Goal: Obtain resource: Download file/media

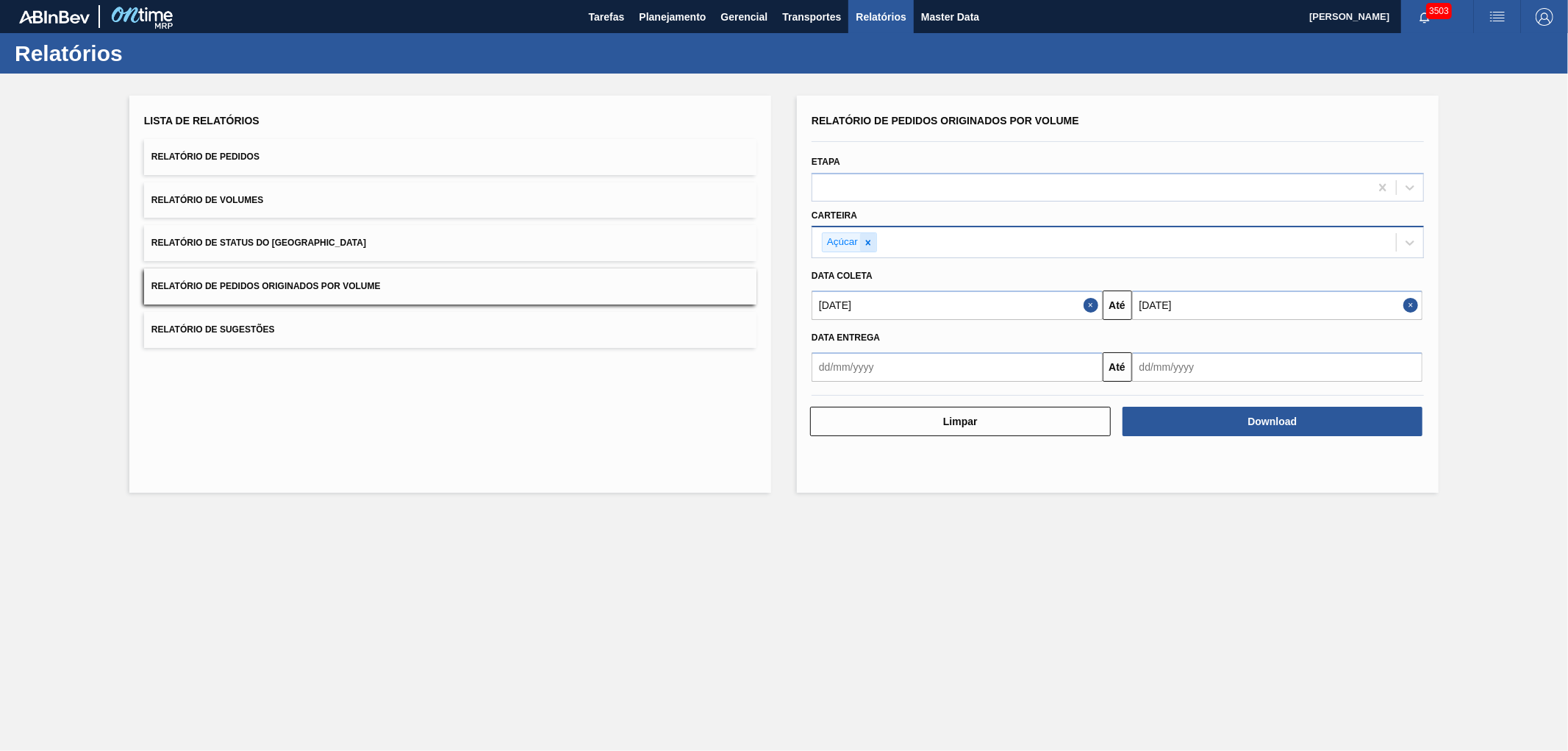
click at [868, 238] on icon at bounding box center [868, 242] width 10 height 10
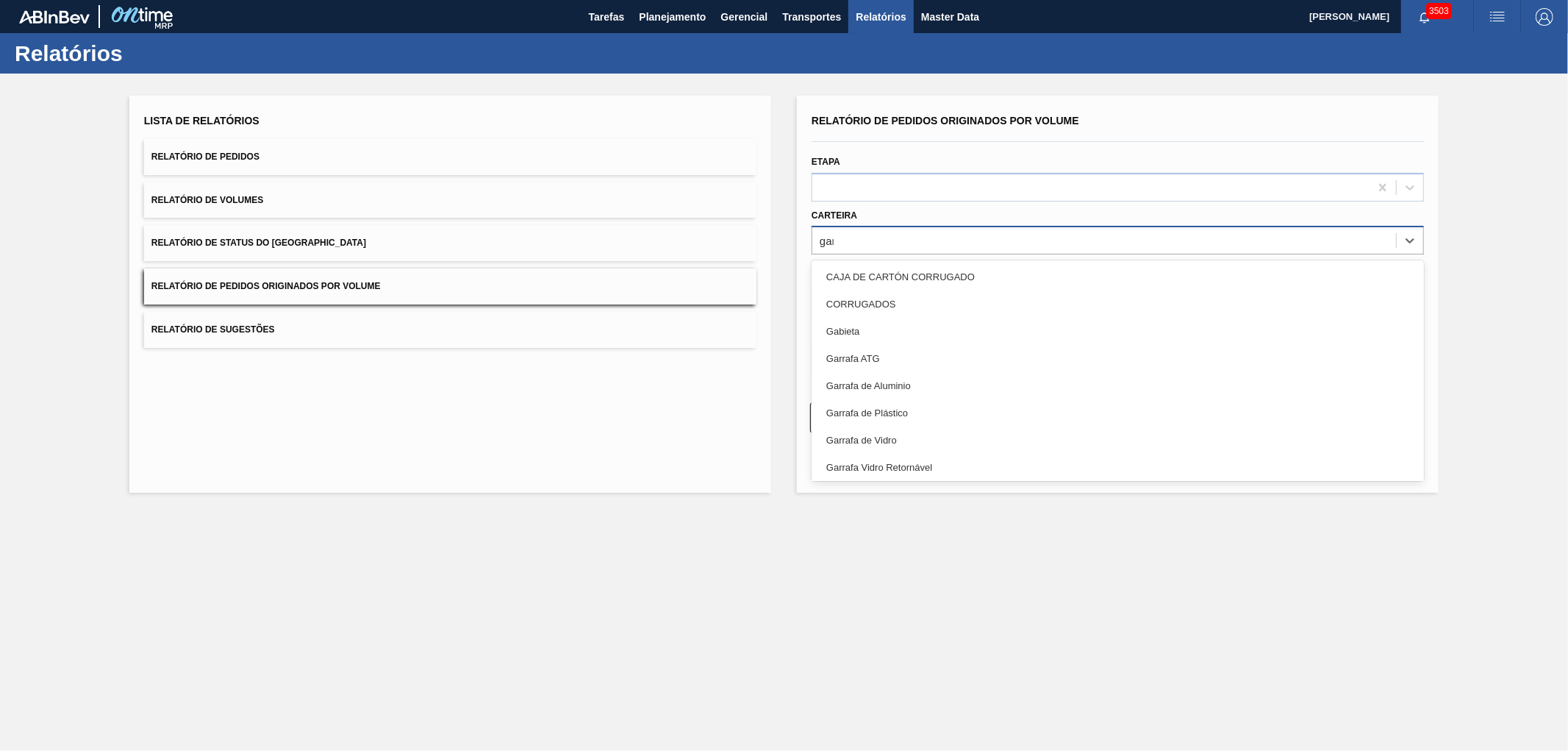
type input "garr"
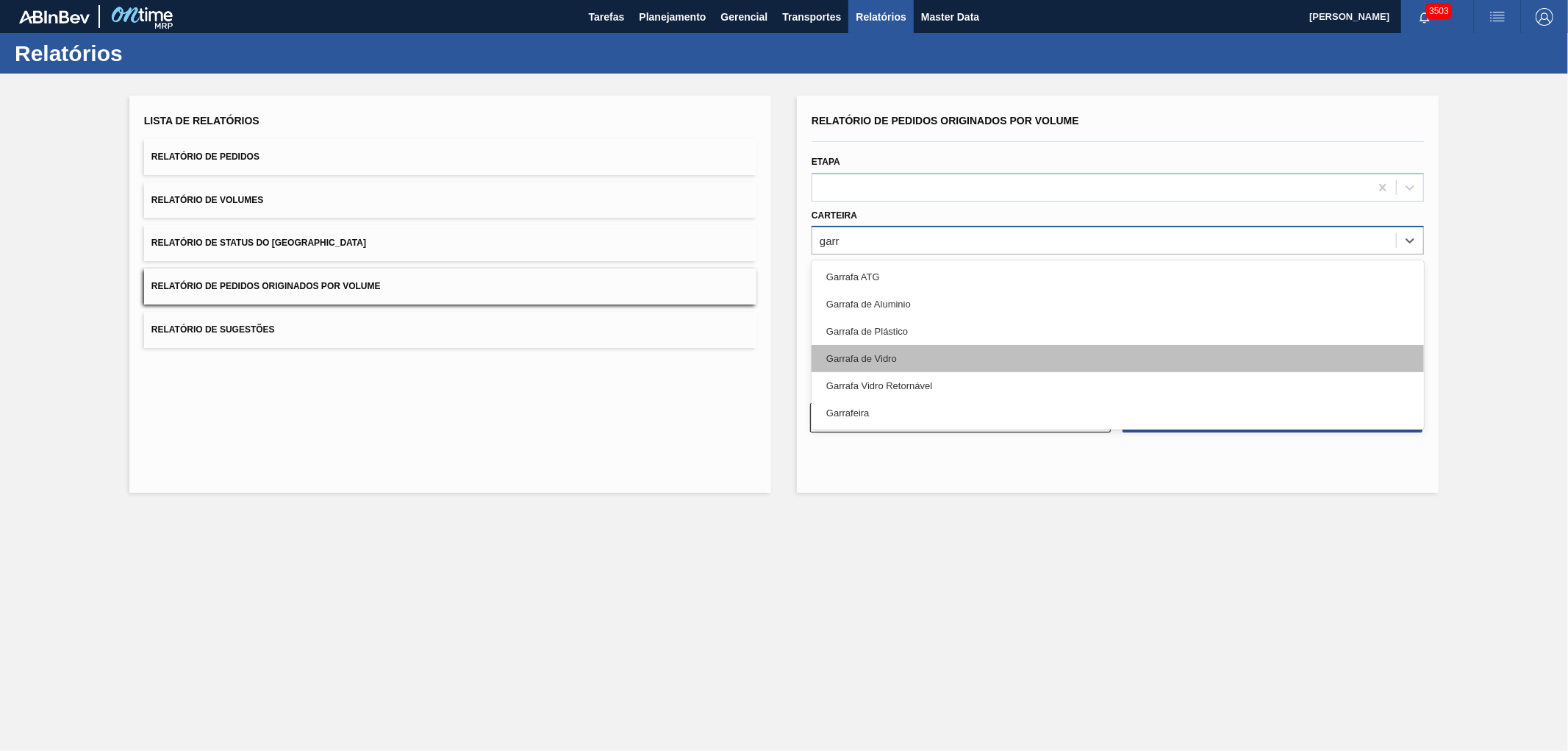
click at [885, 358] on div "Garrafa de Vidro" at bounding box center [1118, 358] width 612 height 27
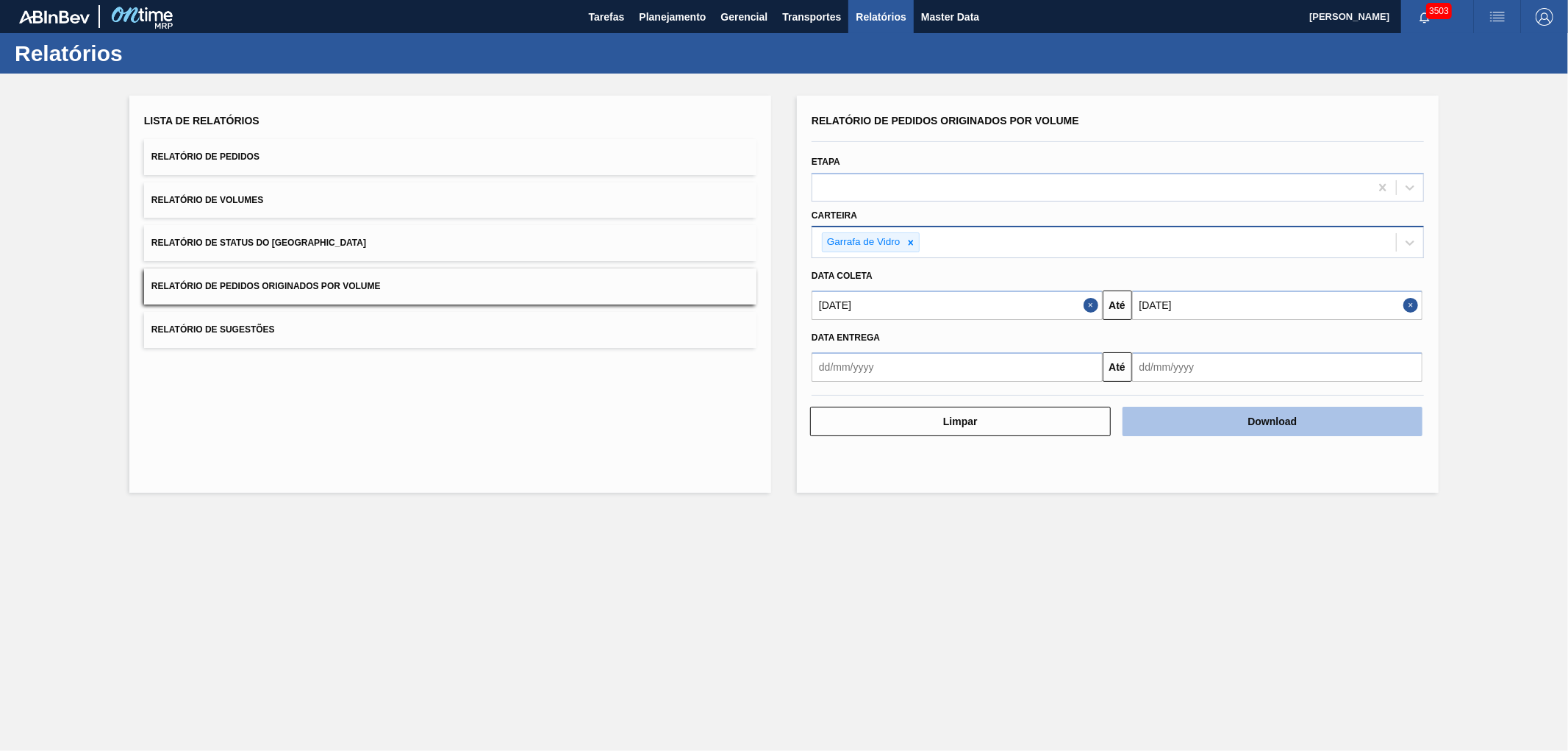
click at [1206, 410] on button "Download" at bounding box center [1273, 422] width 301 height 30
click at [908, 244] on icon at bounding box center [911, 242] width 10 height 10
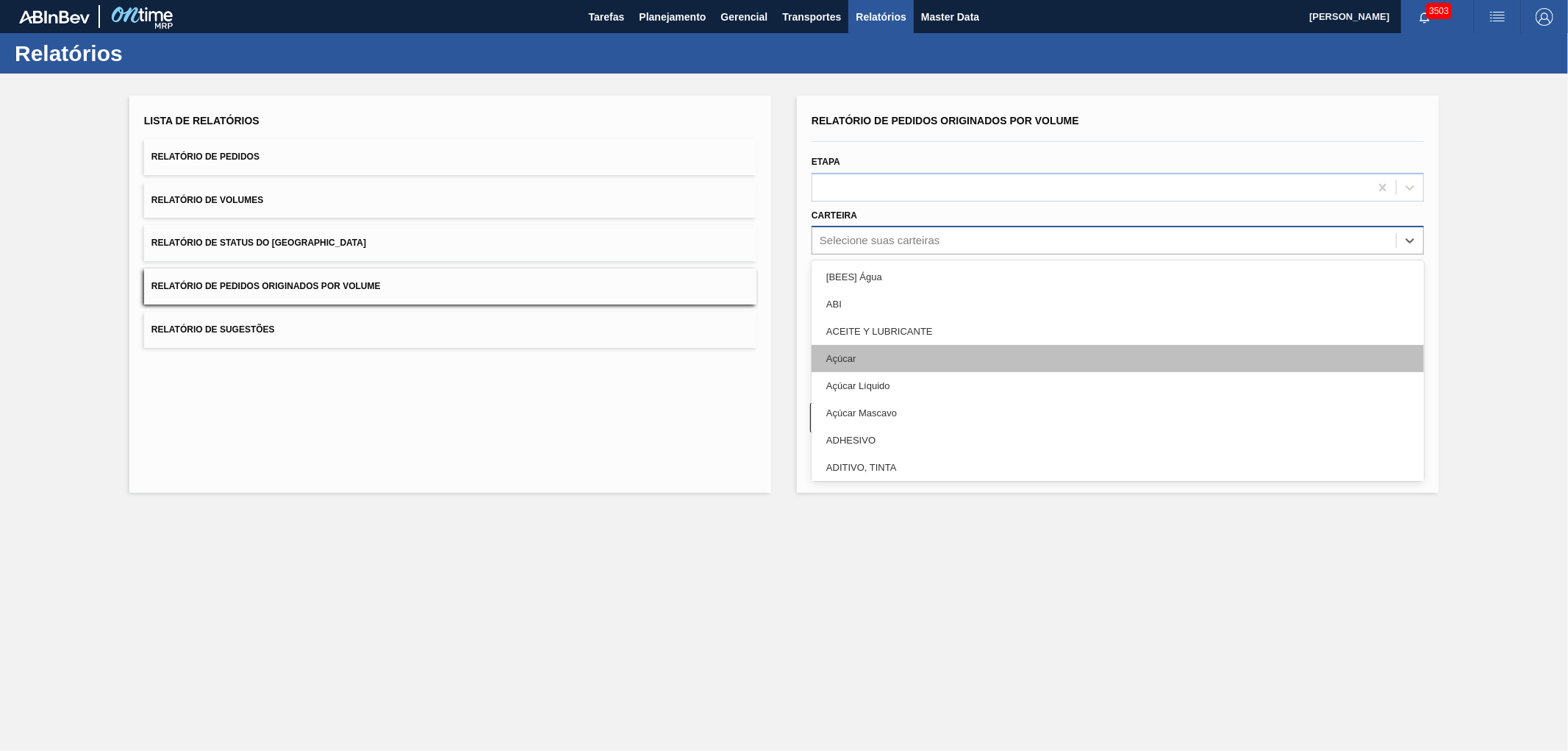
click at [864, 355] on div "Açúcar" at bounding box center [1118, 358] width 612 height 27
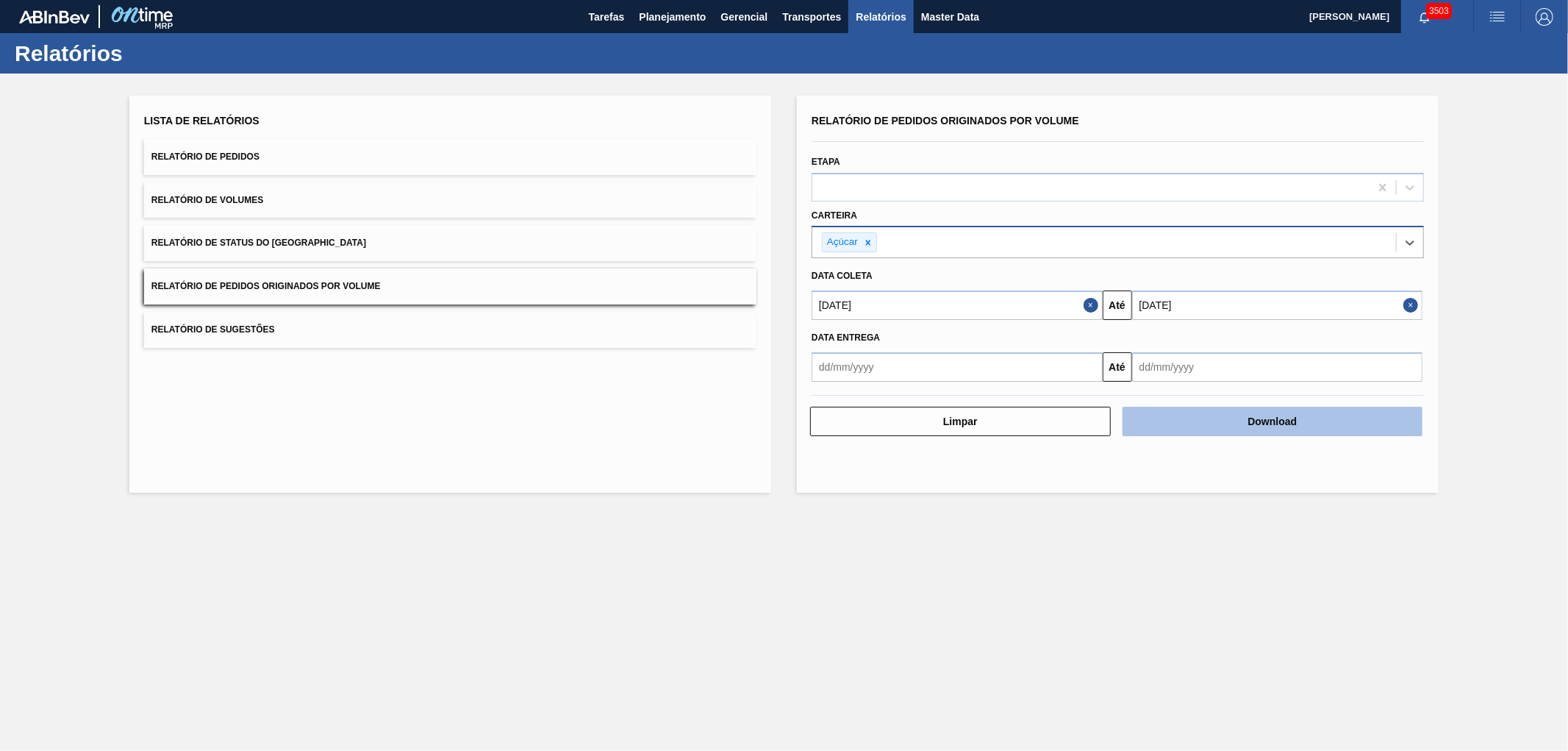
click at [1195, 407] on button "Download" at bounding box center [1273, 422] width 301 height 30
click at [1260, 428] on button "Download" at bounding box center [1273, 422] width 301 height 30
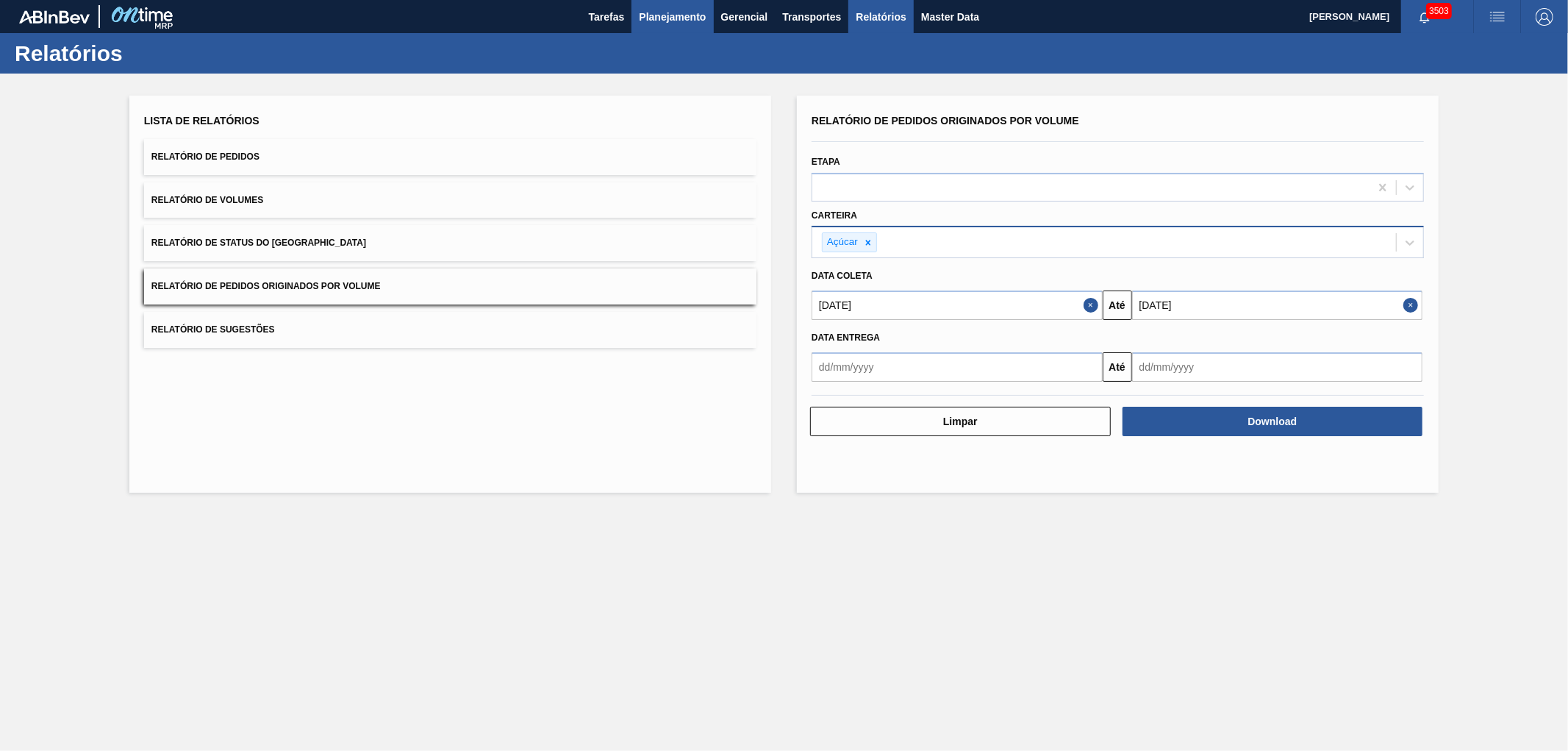
click at [685, 15] on span "Planejamento" at bounding box center [673, 17] width 67 height 18
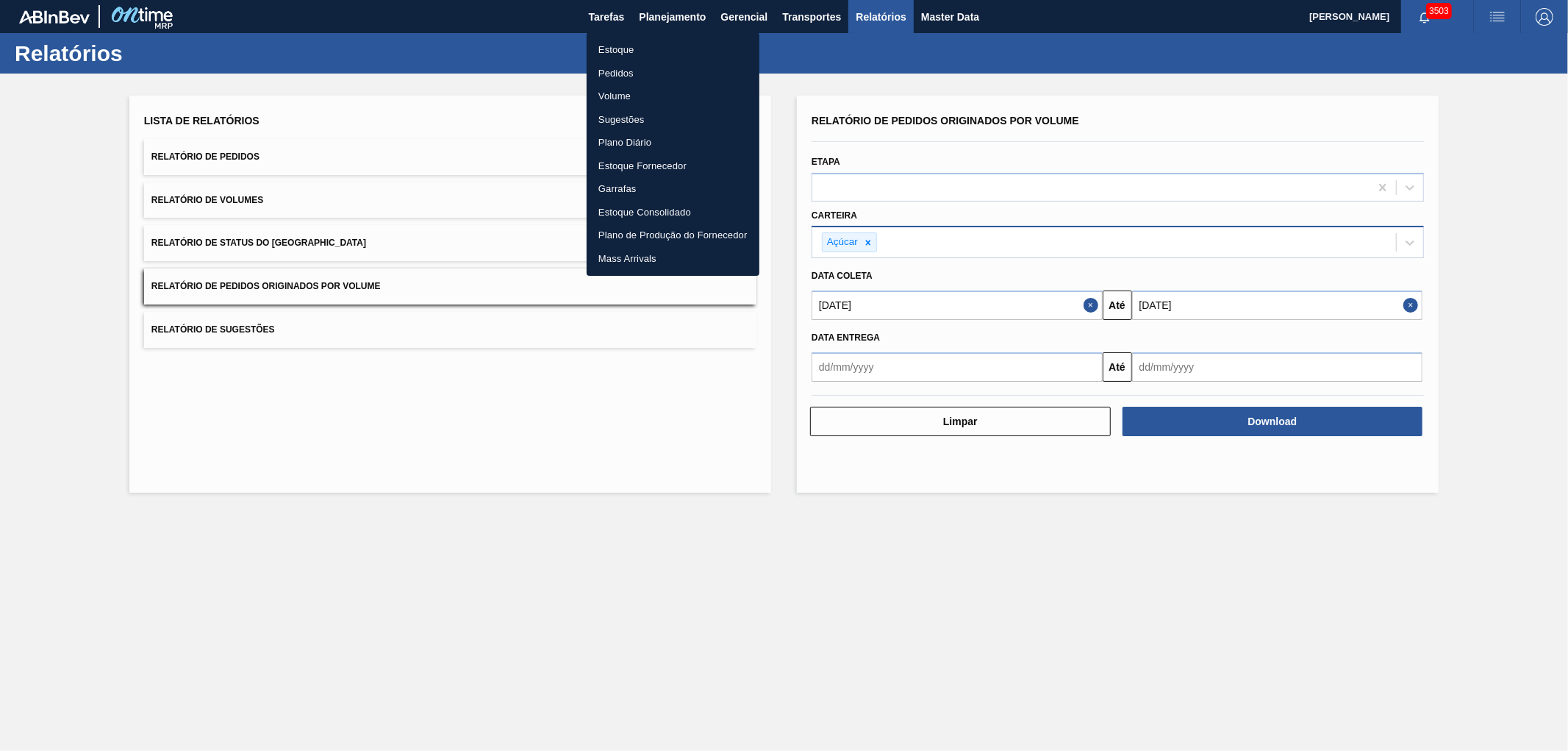
click at [631, 75] on li "Pedidos" at bounding box center [674, 73] width 173 height 23
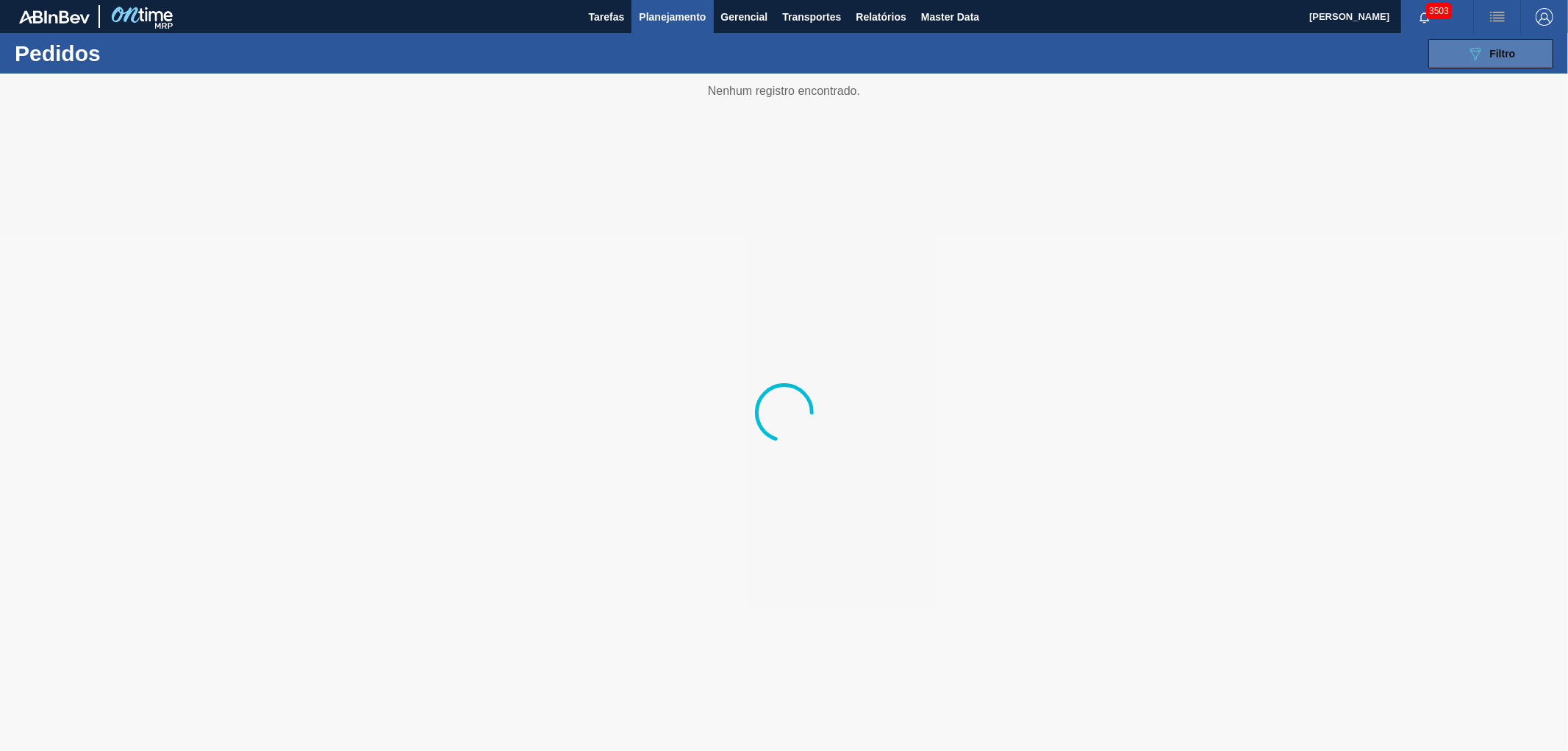
click at [1483, 46] on icon "089F7B8B-B2A5-4AFE-B5C0-19BA573D28AC" at bounding box center [1475, 53] width 18 height 18
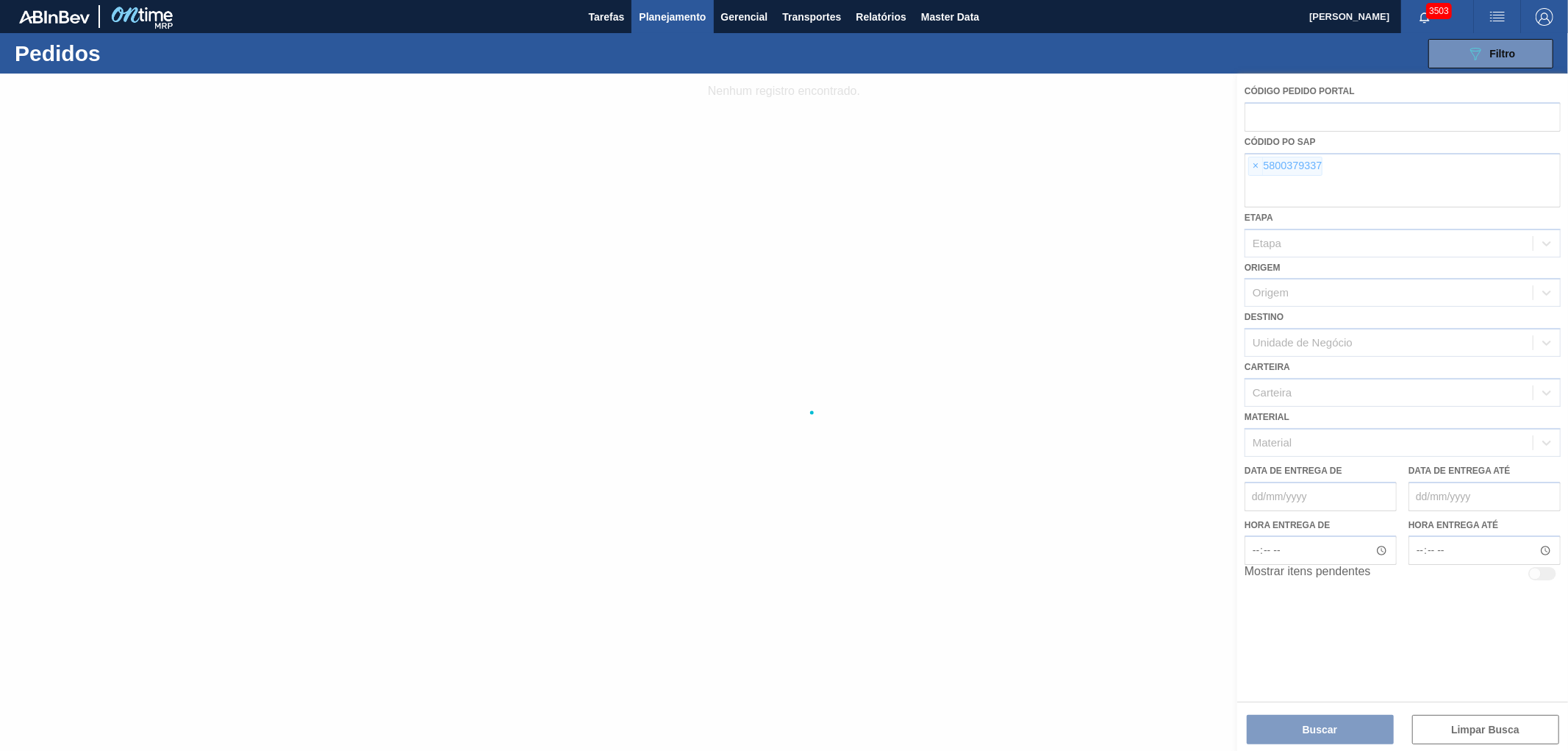
click at [1260, 166] on div at bounding box center [784, 412] width 1568 height 677
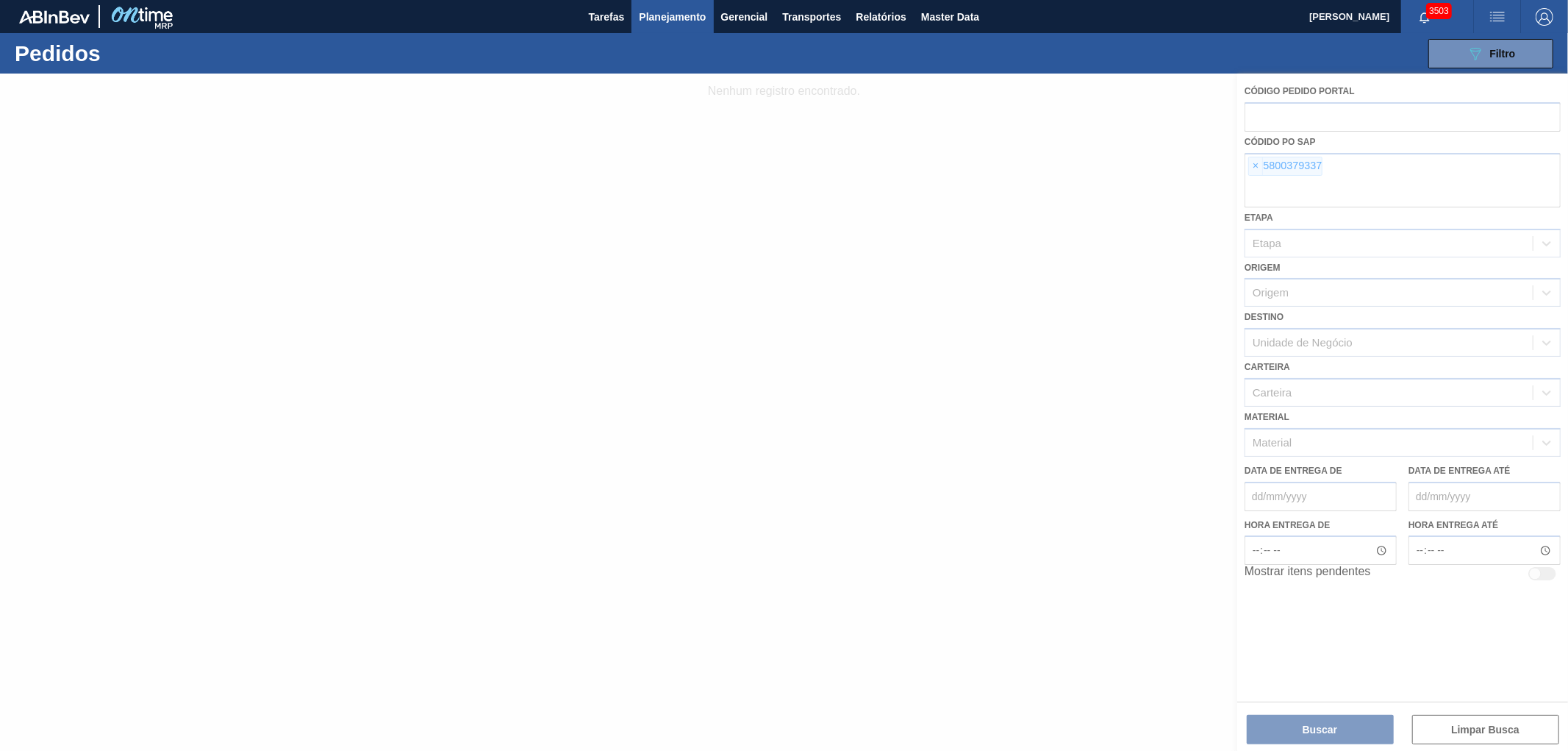
click at [1260, 166] on div at bounding box center [784, 412] width 1568 height 677
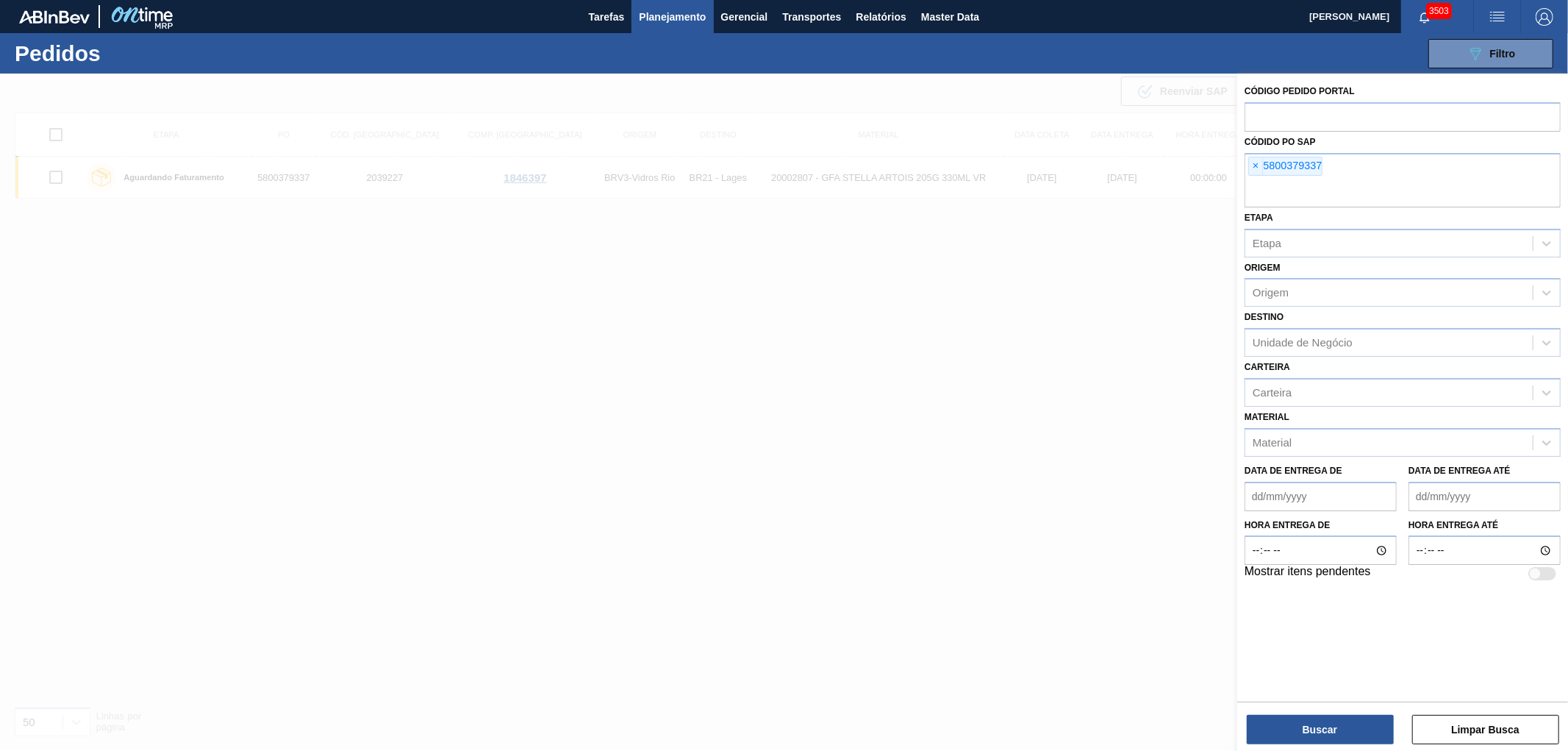
click at [1260, 166] on span "×" at bounding box center [1256, 166] width 14 height 18
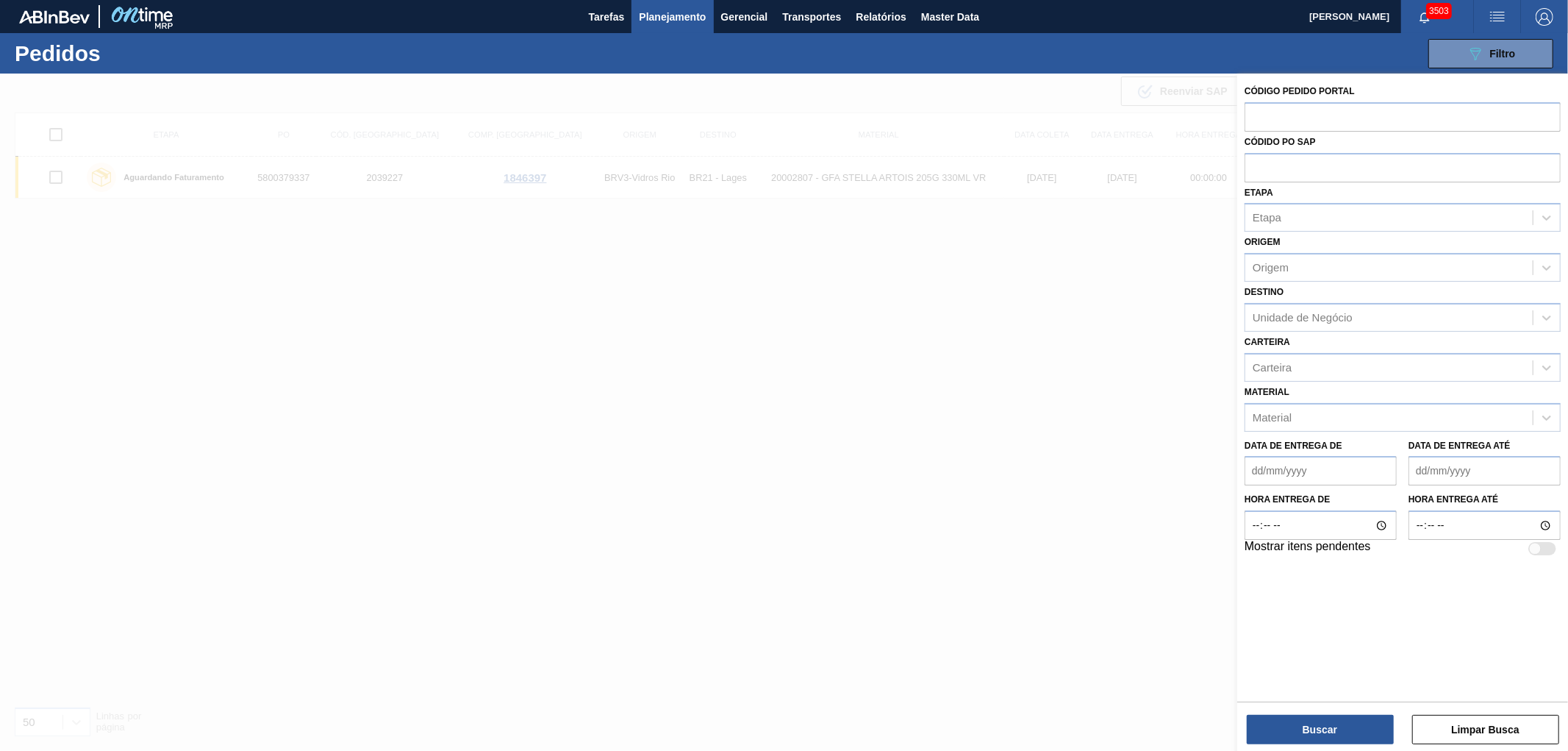
click at [1260, 166] on input "text" at bounding box center [1403, 167] width 316 height 28
paste input "text"
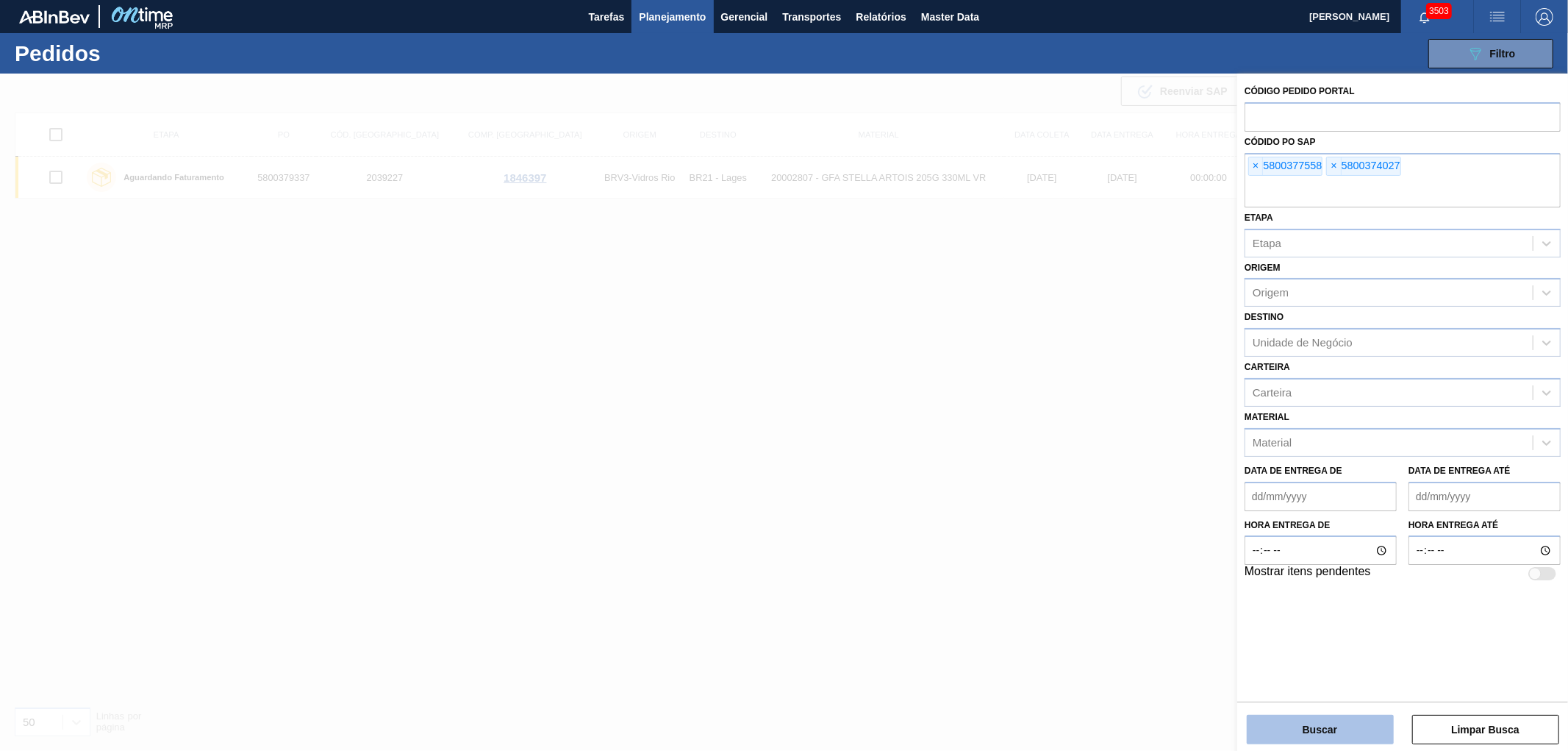
click at [1285, 725] on button "Buscar" at bounding box center [1320, 730] width 147 height 30
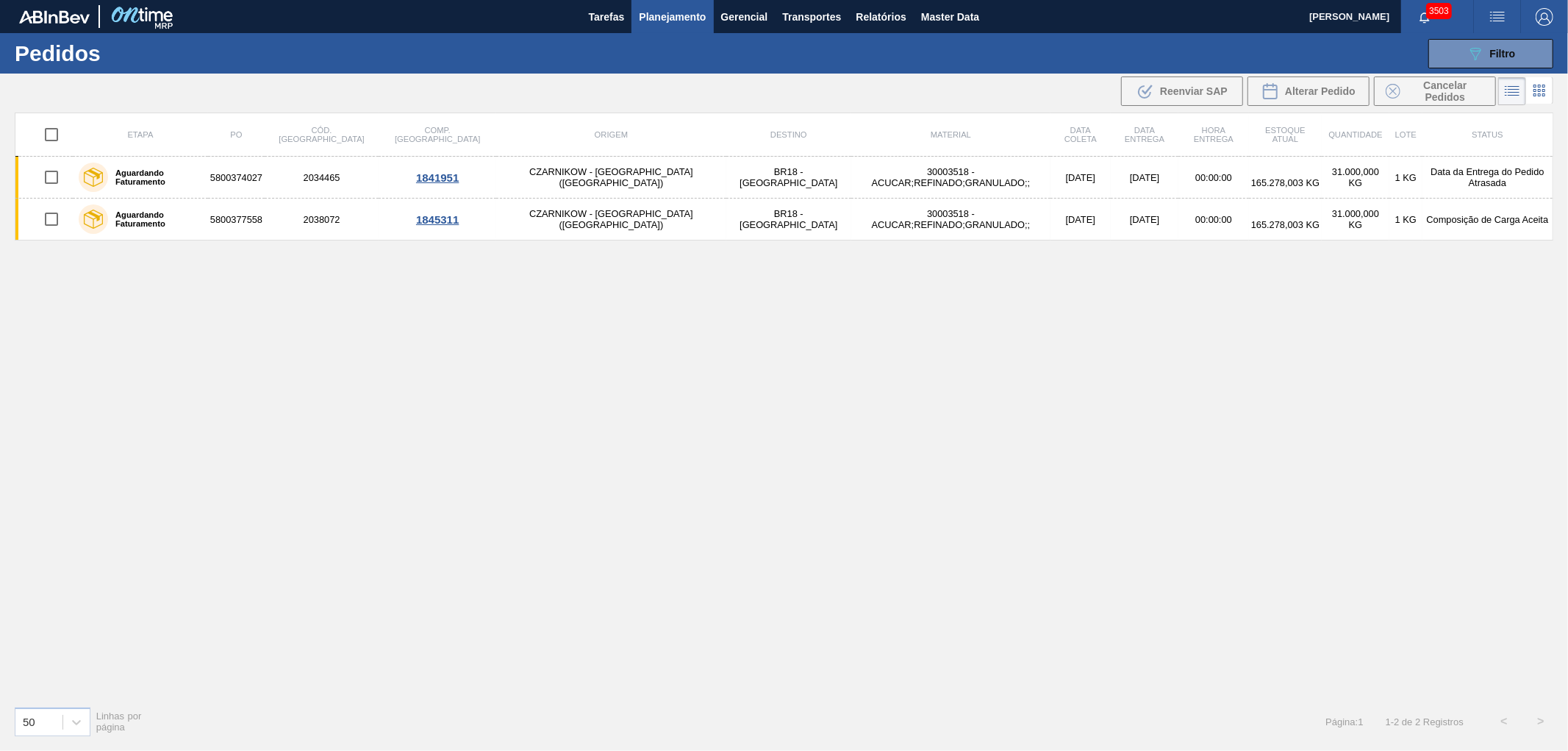
click at [898, 450] on div "Etapa PO Cód. Pedido Comp. Carga Origem Destino Material Data coleta Data entre…" at bounding box center [784, 403] width 1539 height 582
click at [825, 383] on div "Etapa PO Cód. Pedido Comp. Carga Origem Destino Material Data coleta Data entre…" at bounding box center [784, 403] width 1539 height 582
click at [883, 20] on span "Relatórios" at bounding box center [881, 17] width 50 height 18
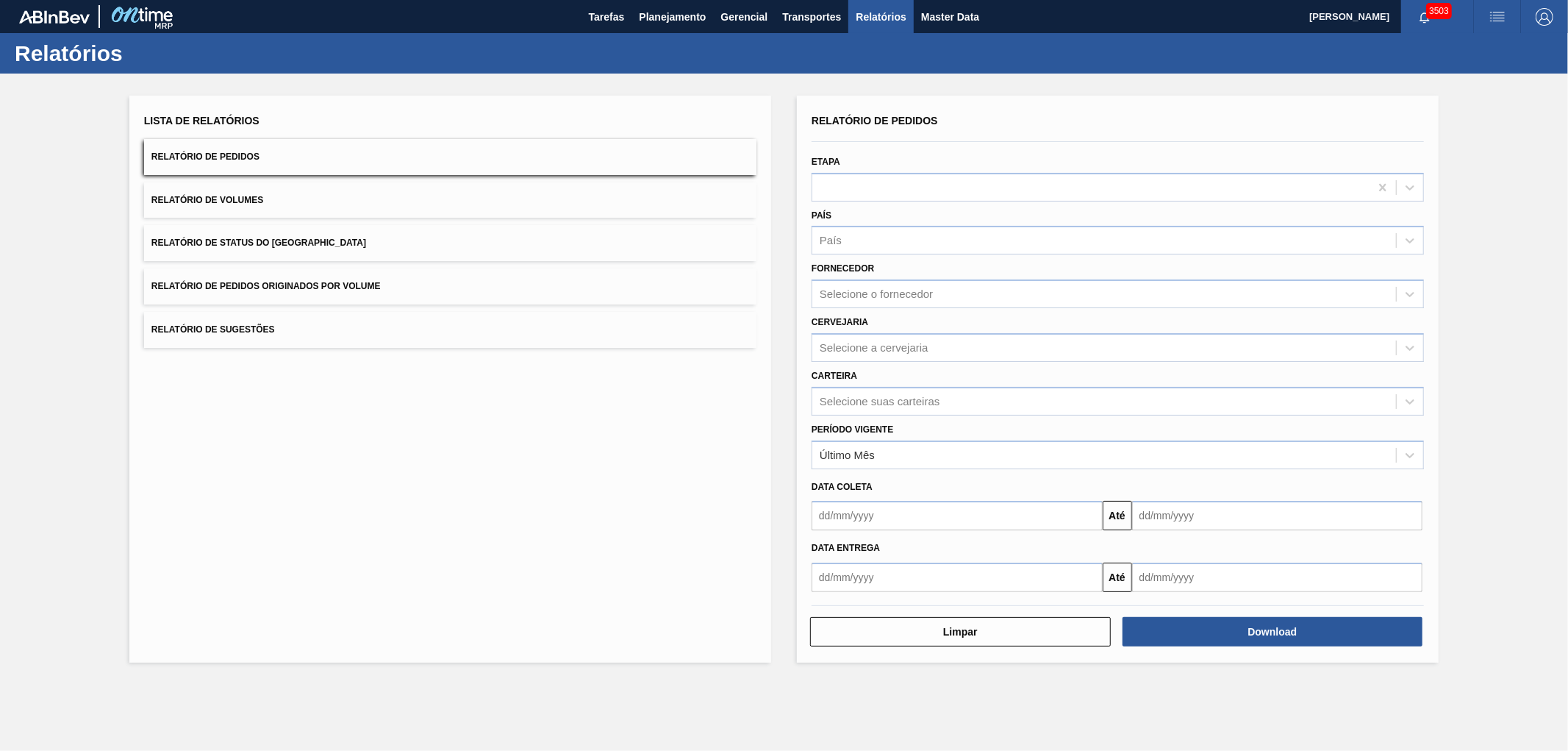
click at [300, 300] on button "Relatório de Pedidos Originados por Volume" at bounding box center [450, 286] width 612 height 36
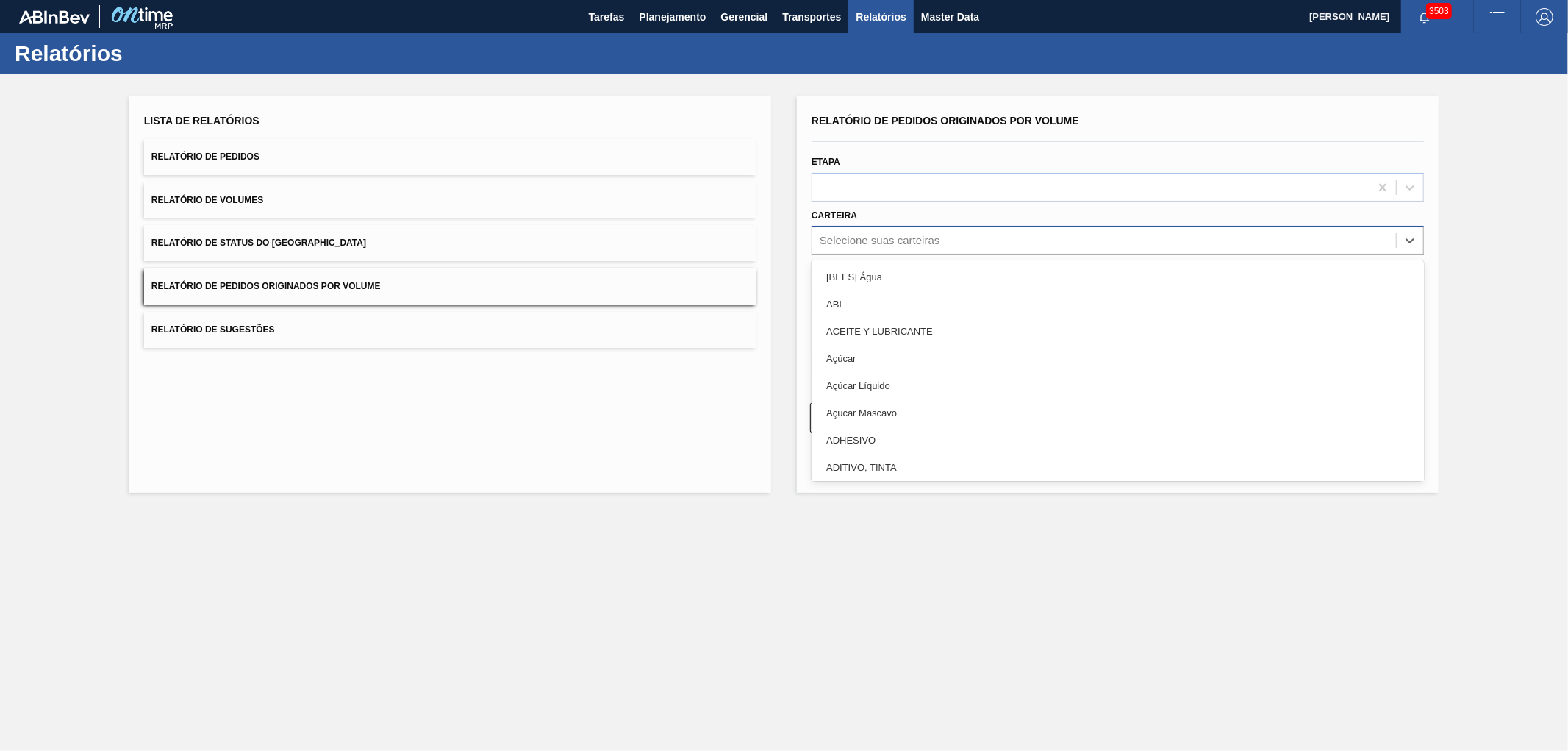
click at [891, 248] on div "Selecione suas carteiras" at bounding box center [1104, 240] width 583 height 21
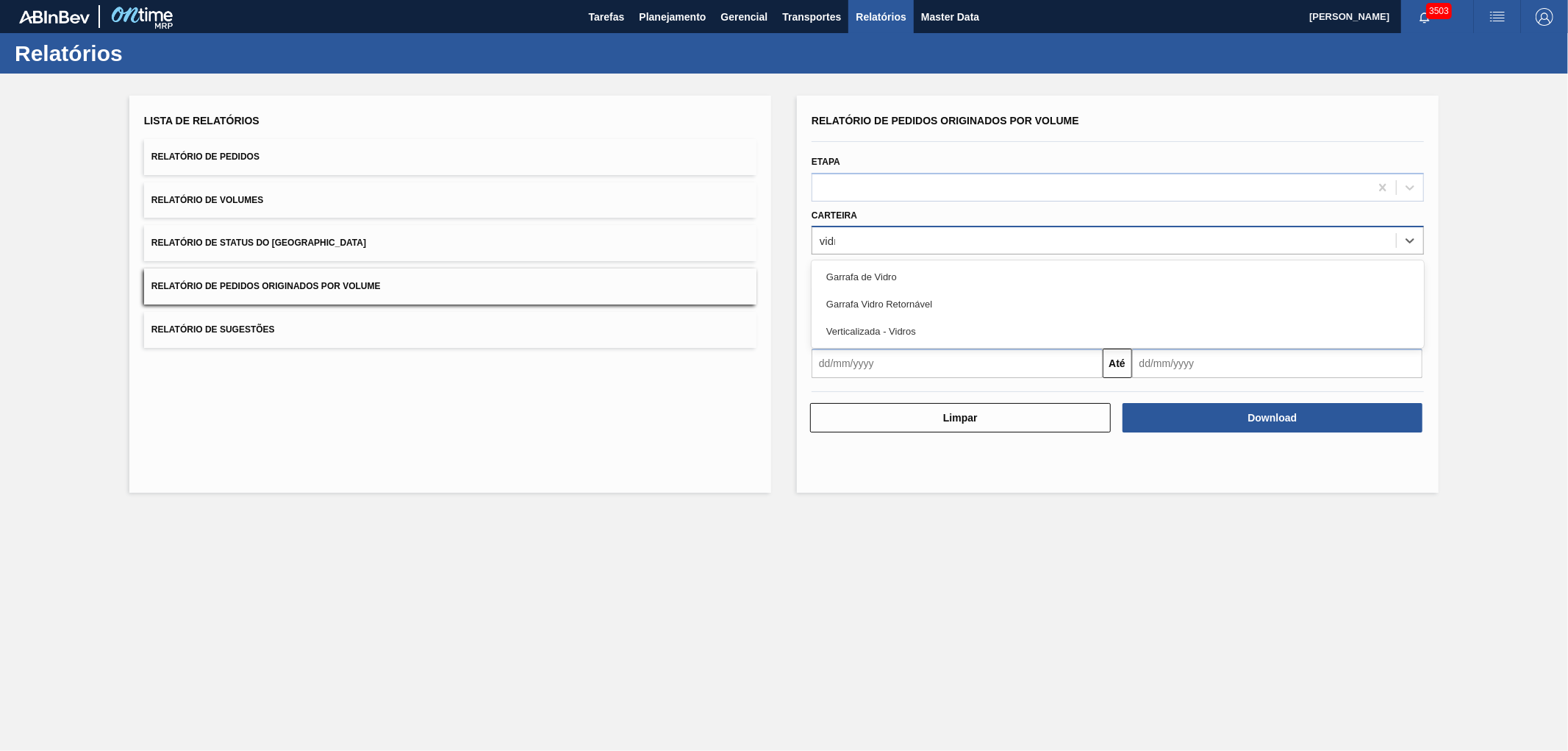
type input "vidro"
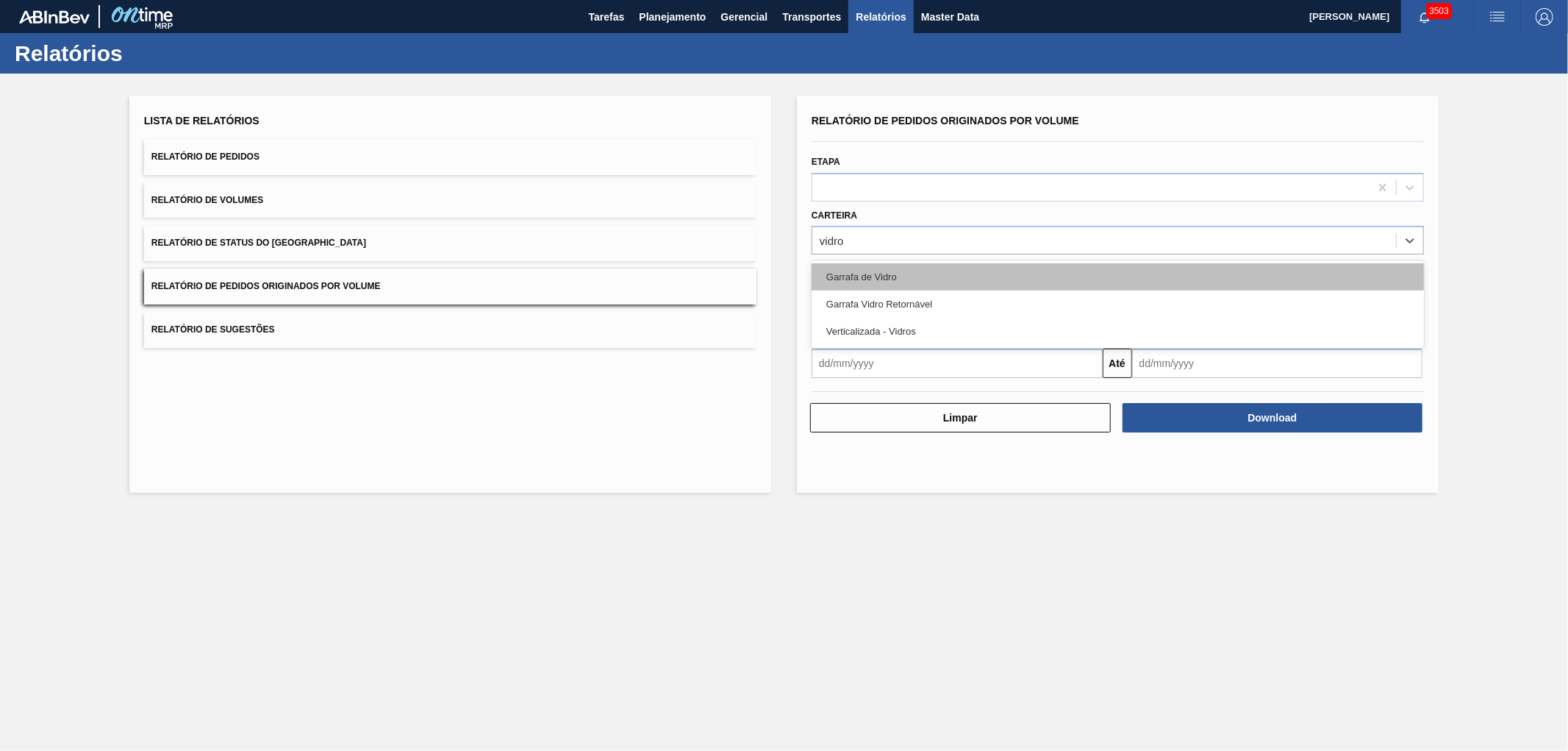
click at [851, 286] on div "Garrafa de Vidro" at bounding box center [1118, 276] width 612 height 27
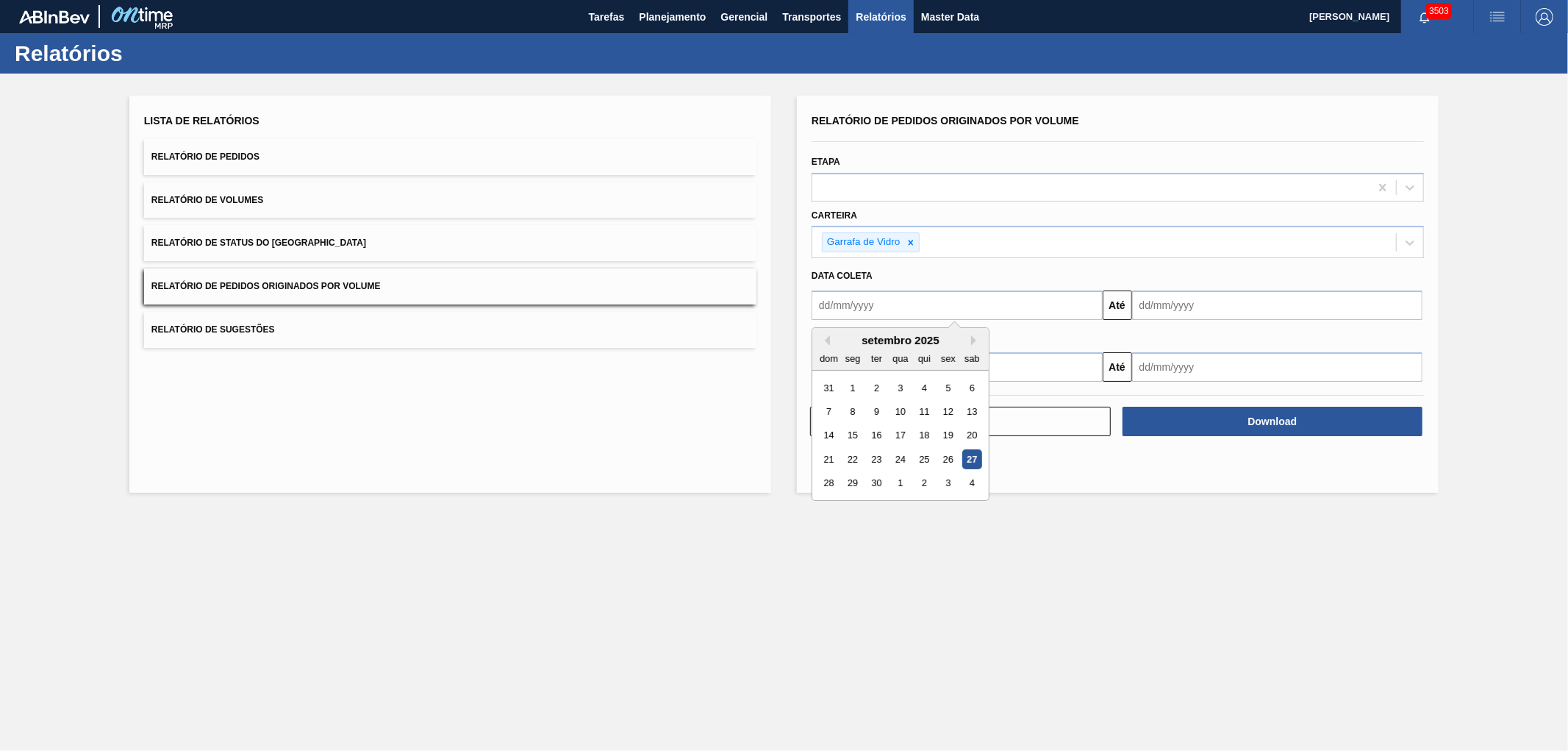
click at [869, 296] on input "text" at bounding box center [957, 305] width 291 height 30
click at [856, 383] on div "1" at bounding box center [852, 387] width 20 height 20
type input "[DATE]"
click at [1212, 280] on div "Data coleta" at bounding box center [1118, 275] width 624 height 21
click at [1199, 309] on input "text" at bounding box center [1278, 305] width 291 height 30
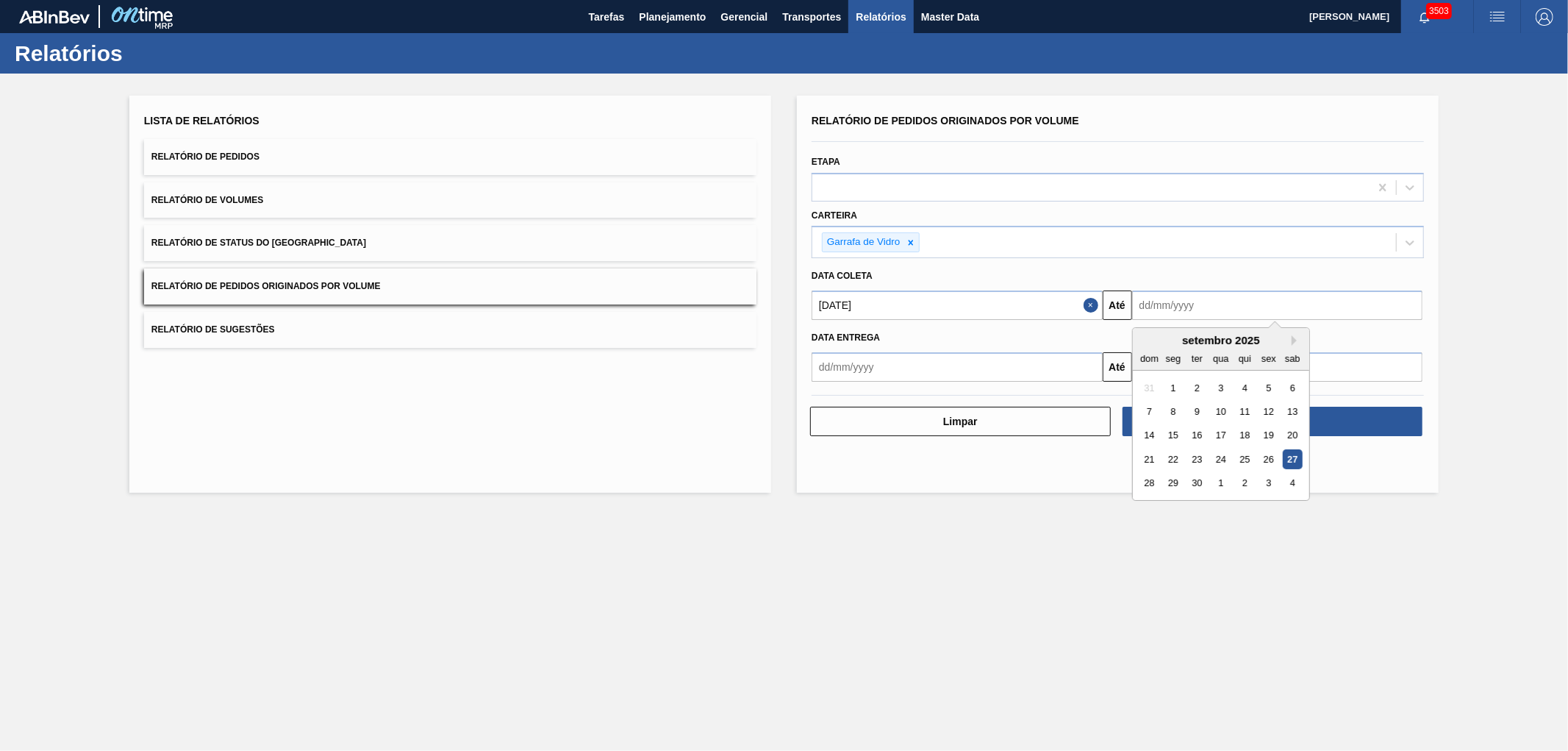
drag, startPoint x: 1147, startPoint y: 478, endPoint x: 1183, endPoint y: 457, distance: 41.7
click at [1147, 478] on div "28" at bounding box center [1149, 483] width 20 height 20
type input "[DATE]"
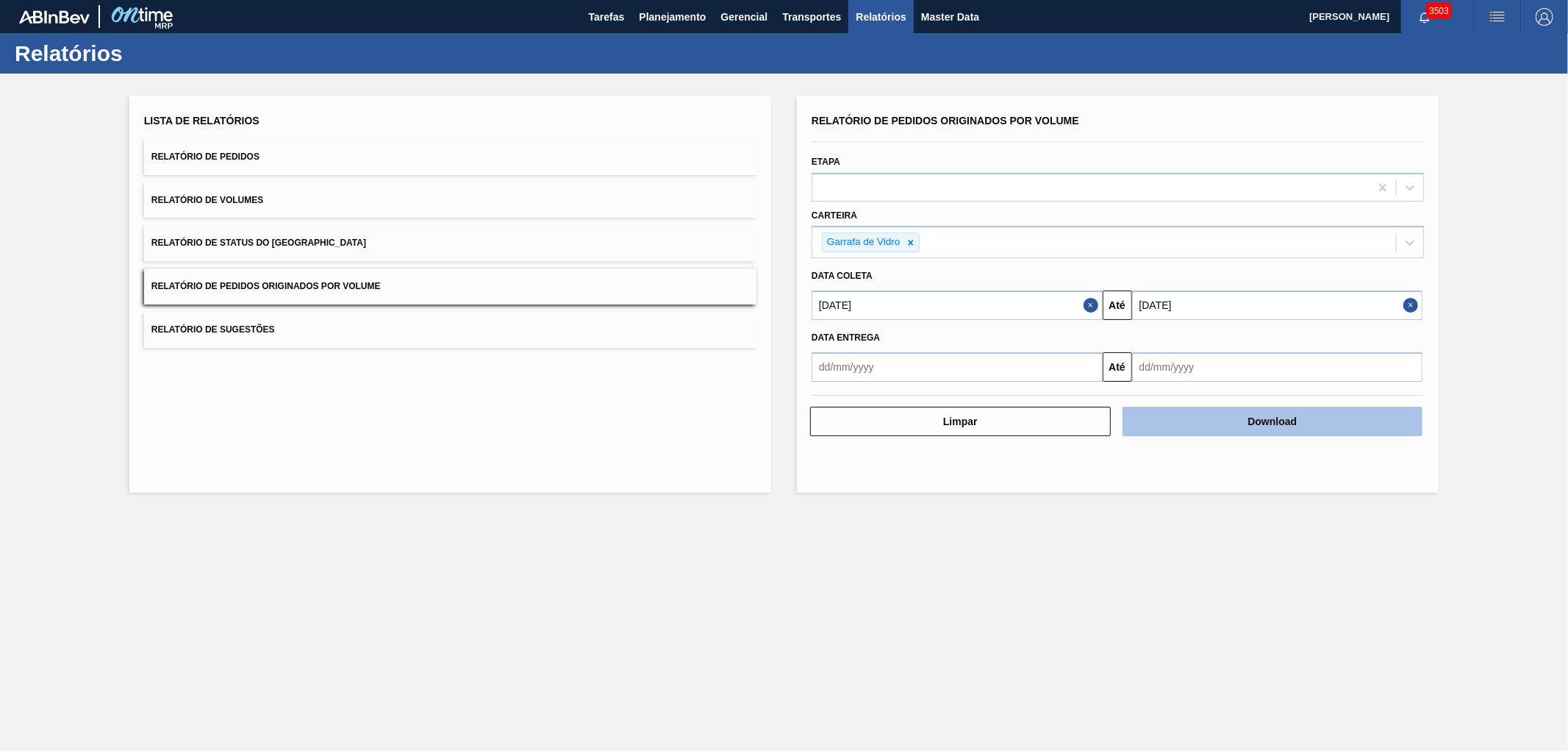
click at [1240, 434] on button "Download" at bounding box center [1273, 422] width 301 height 30
click at [898, 233] on div "Garrafa de Vidro" at bounding box center [863, 242] width 80 height 19
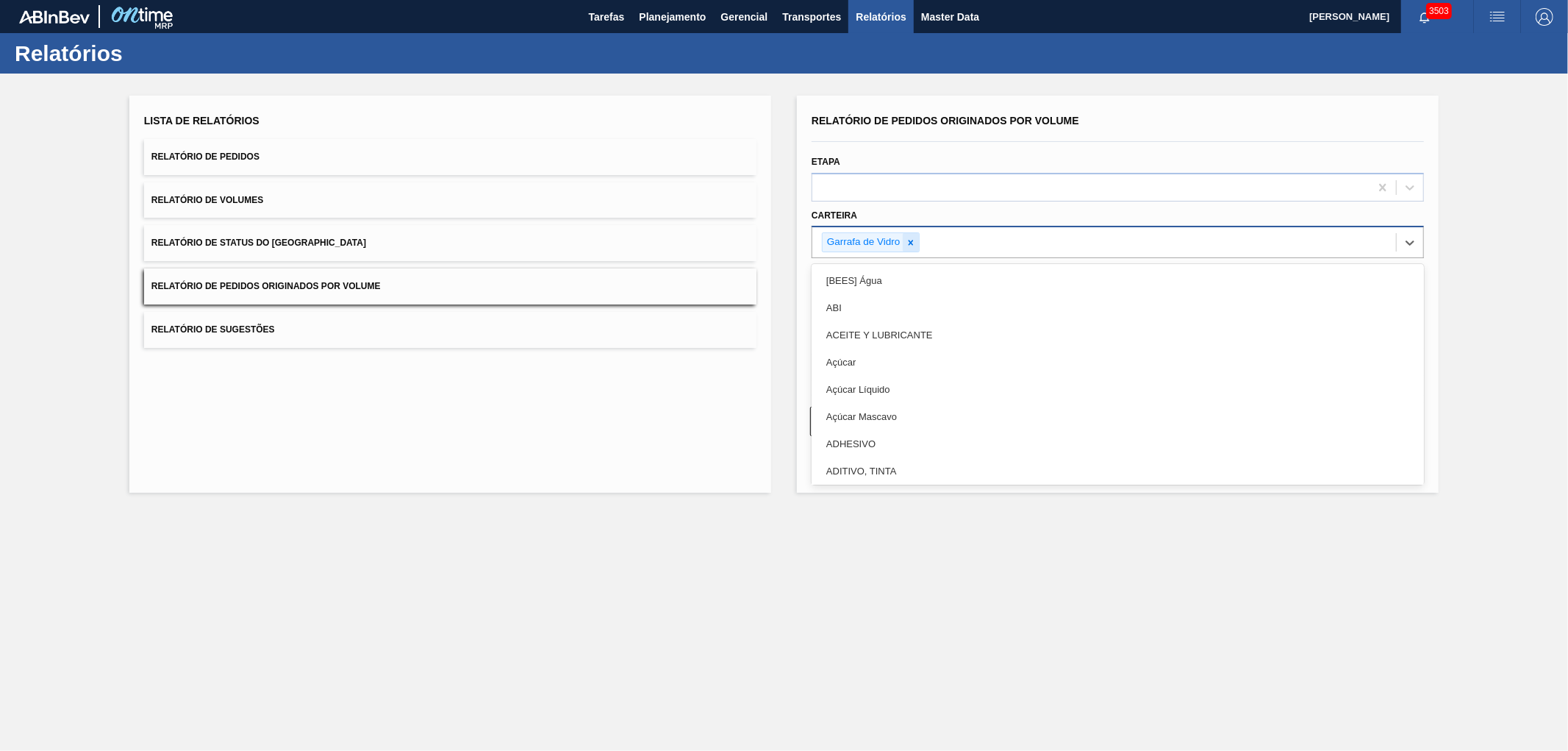
click at [908, 243] on icon at bounding box center [911, 242] width 10 height 10
click at [908, 243] on div "Selecione suas carteiras" at bounding box center [879, 240] width 120 height 12
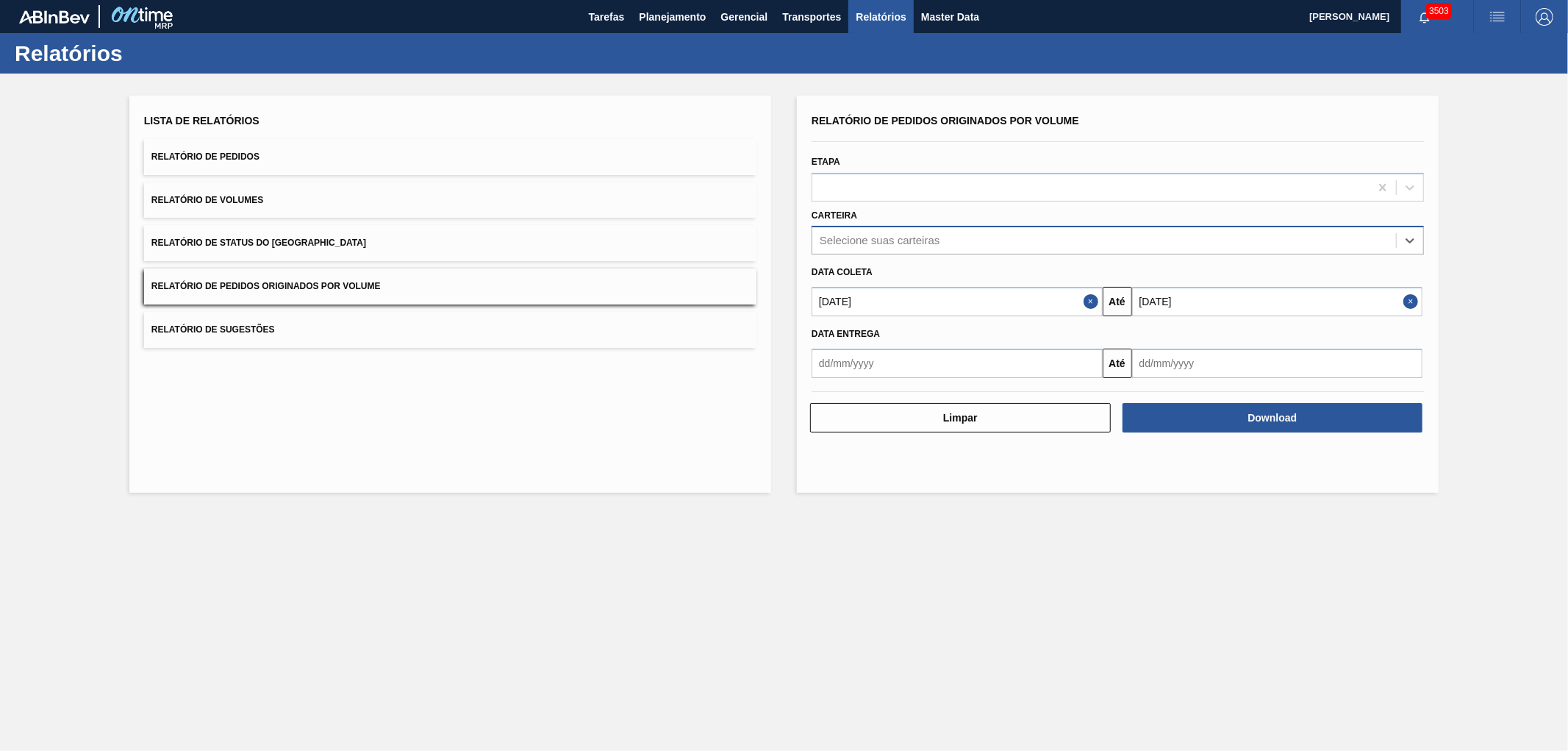
click at [891, 235] on div "Selecione suas carteiras" at bounding box center [879, 240] width 120 height 12
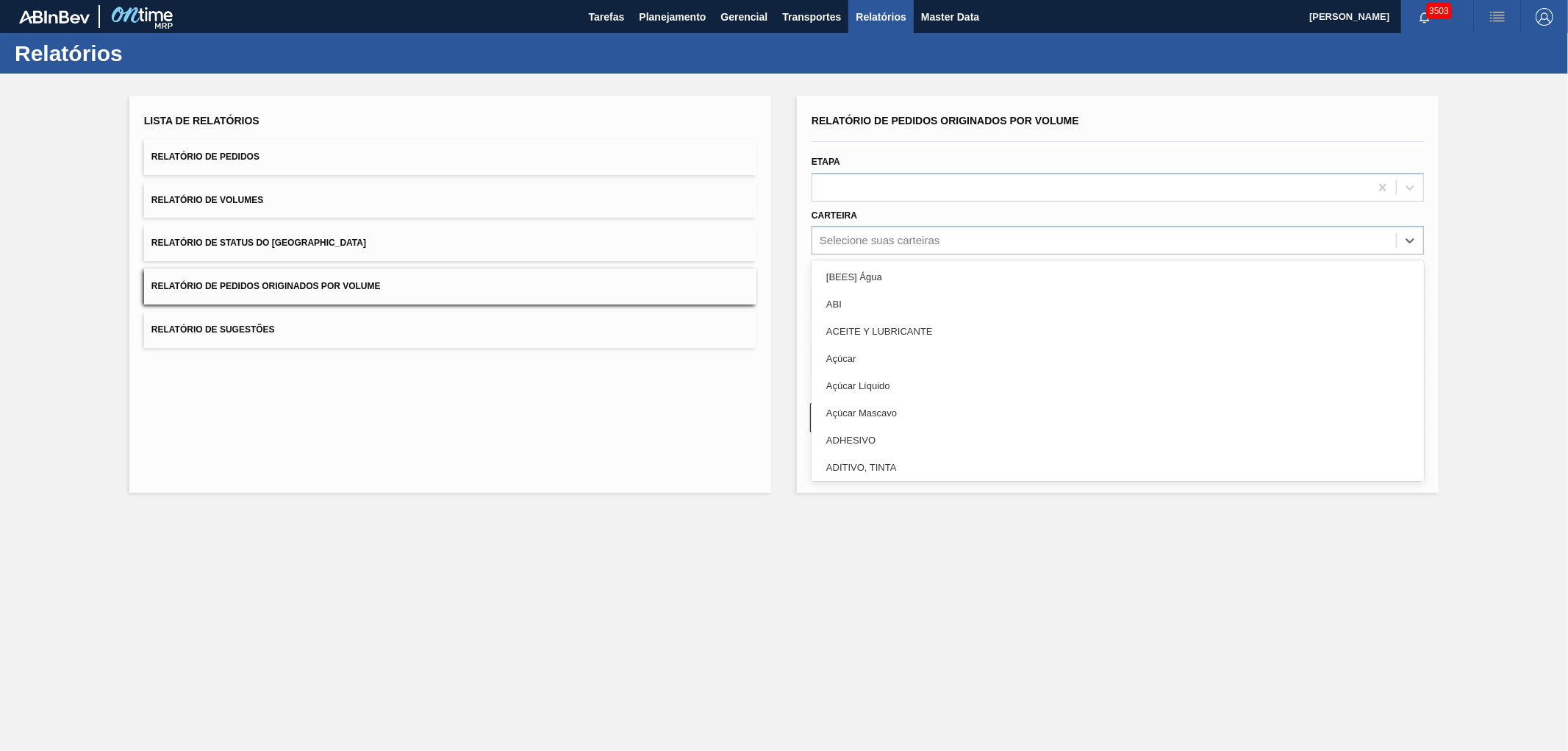
drag, startPoint x: 850, startPoint y: 365, endPoint x: 944, endPoint y: 385, distance: 96.1
click at [850, 364] on div "Açúcar" at bounding box center [1118, 358] width 612 height 27
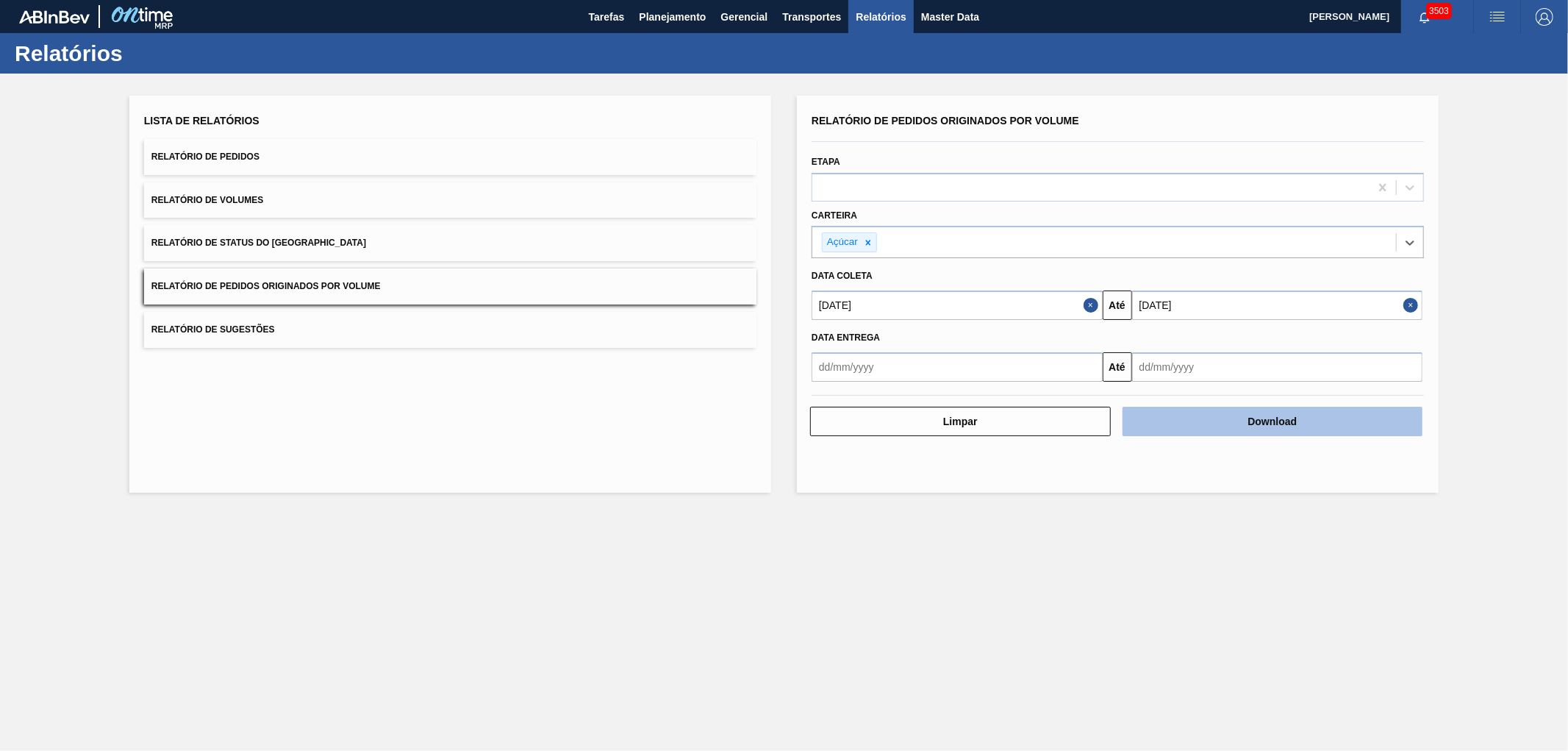
click at [1253, 423] on button "Download" at bounding box center [1273, 422] width 301 height 30
